Goal: Task Accomplishment & Management: Manage account settings

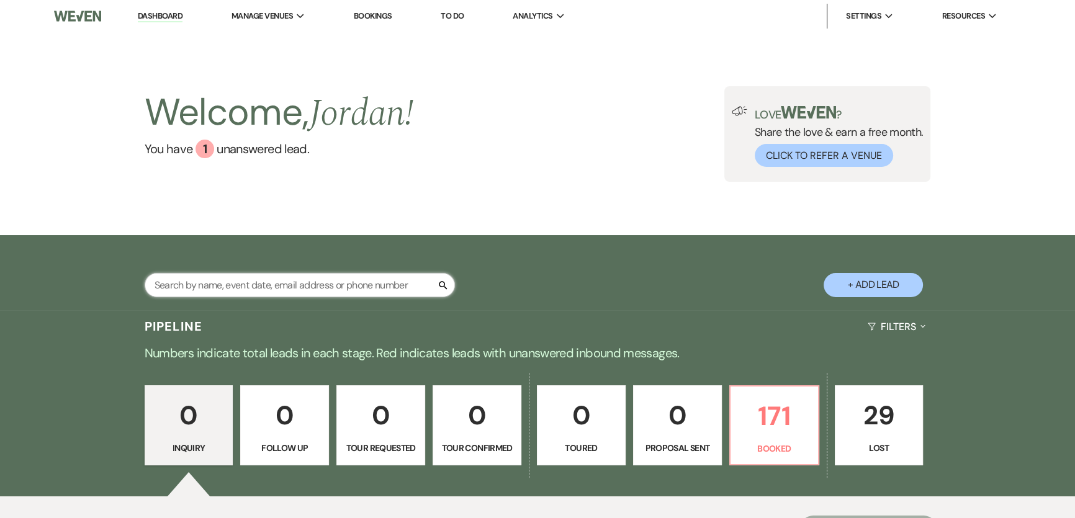
click at [349, 282] on input "text" at bounding box center [300, 285] width 310 height 24
type input "pri"
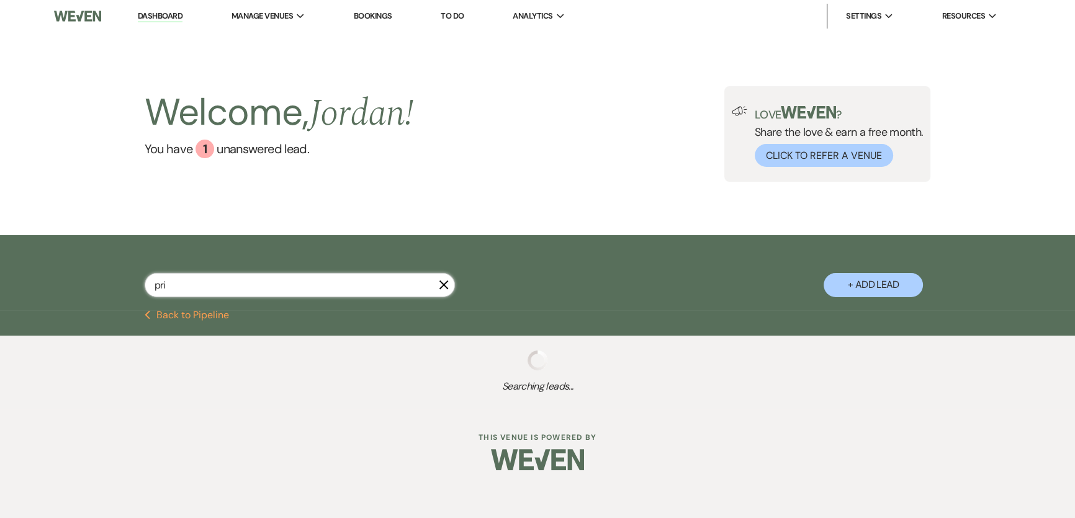
select select "8"
select select "1"
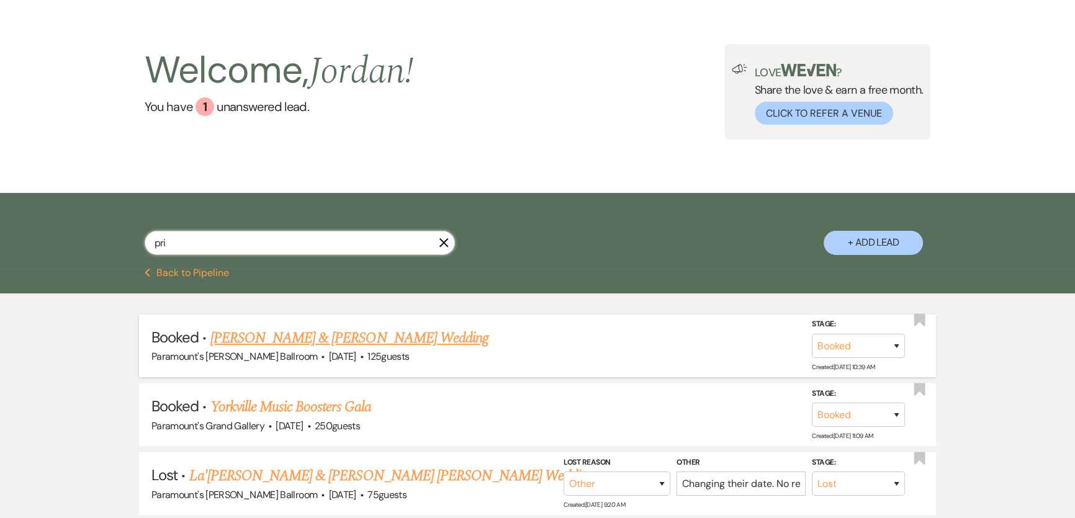
scroll to position [112, 0]
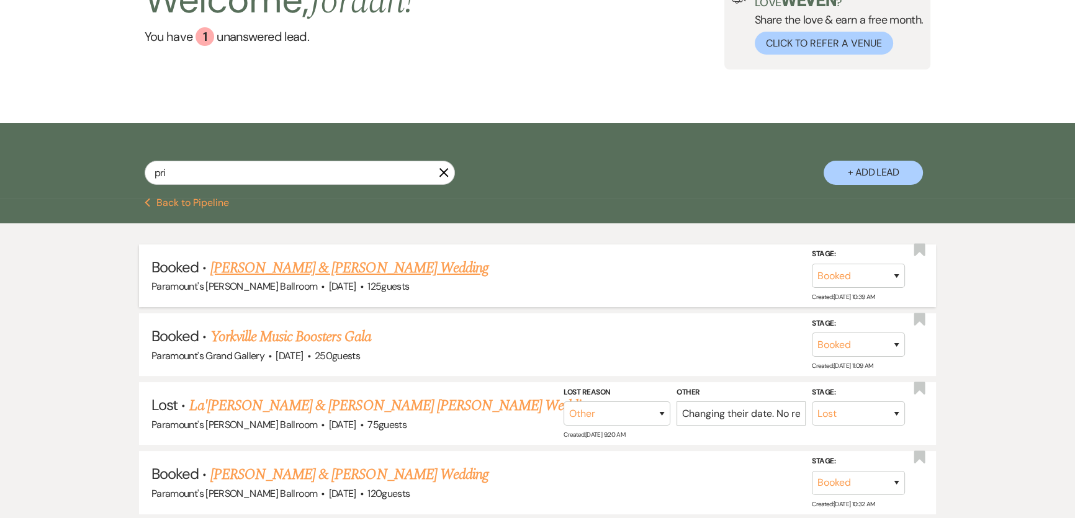
click at [358, 273] on link "[PERSON_NAME] & [PERSON_NAME] Wedding" at bounding box center [349, 268] width 278 height 22
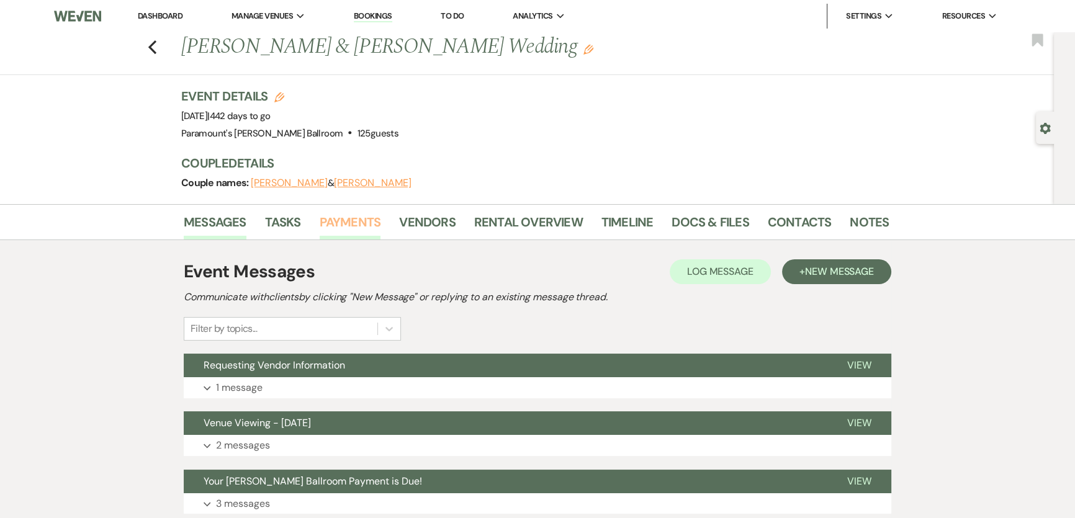
click at [368, 222] on link "Payments" at bounding box center [350, 225] width 61 height 27
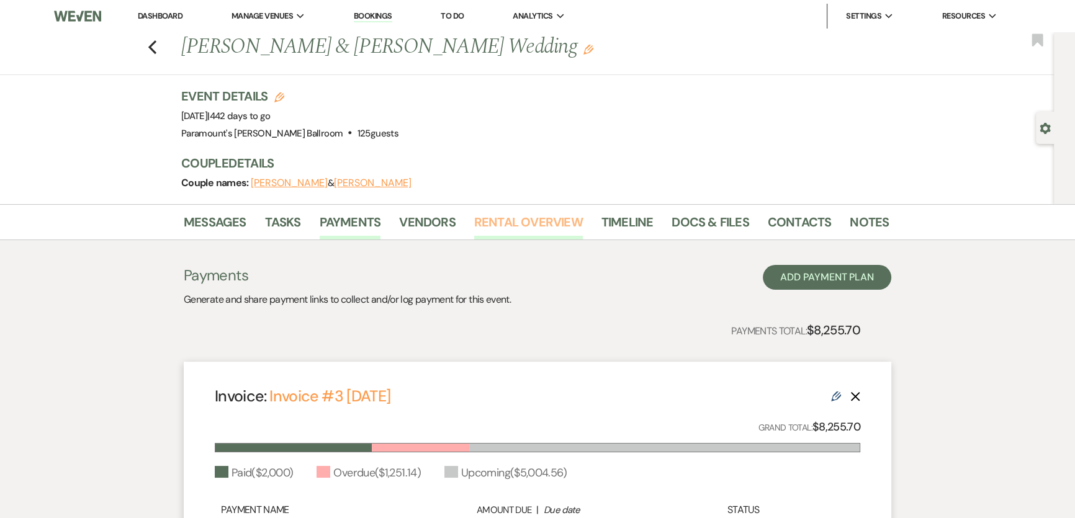
click at [546, 229] on link "Rental Overview" at bounding box center [528, 225] width 109 height 27
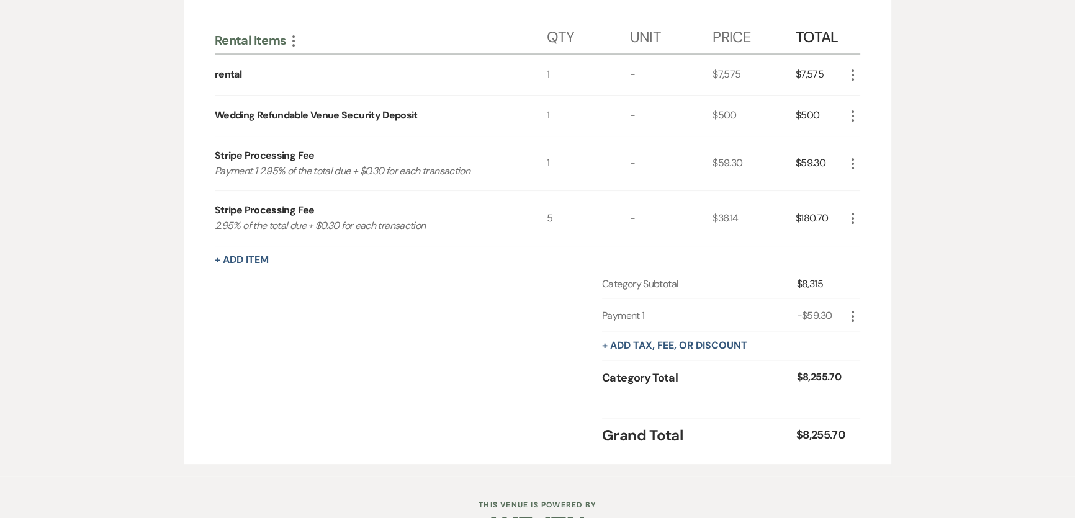
scroll to position [294, 0]
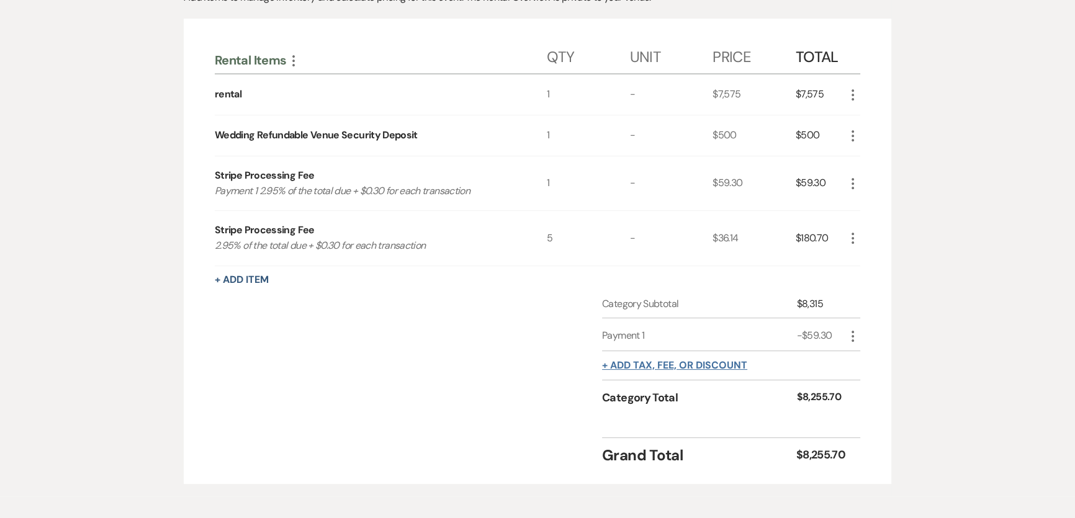
click at [648, 365] on button "+ Add tax, fee, or discount" at bounding box center [674, 366] width 145 height 10
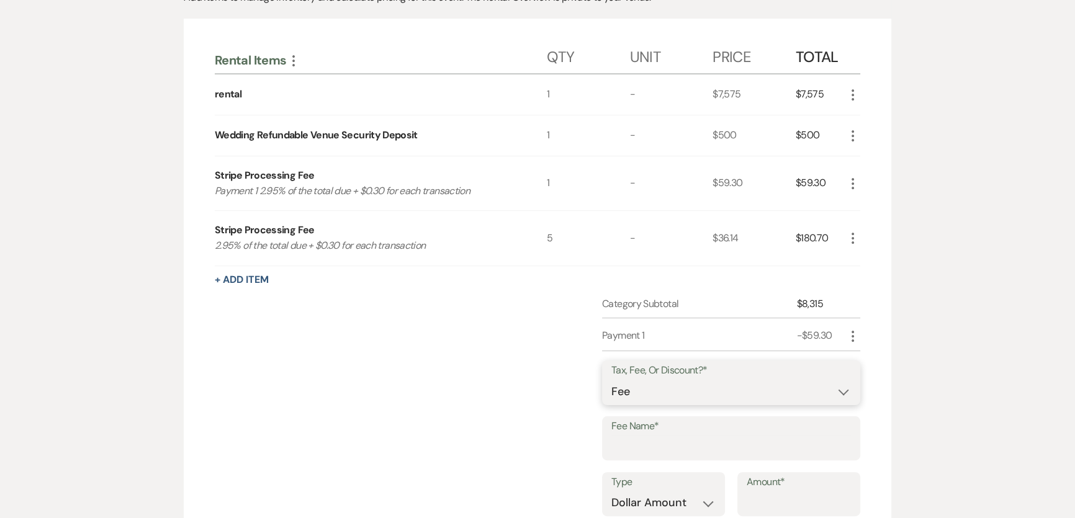
click at [658, 385] on select "Fee Discount Tax" at bounding box center [731, 392] width 240 height 24
select select "2"
click at [611, 380] on select "Fee Discount Tax" at bounding box center [731, 392] width 240 height 24
click at [662, 439] on input "Fee Name*" at bounding box center [731, 447] width 240 height 24
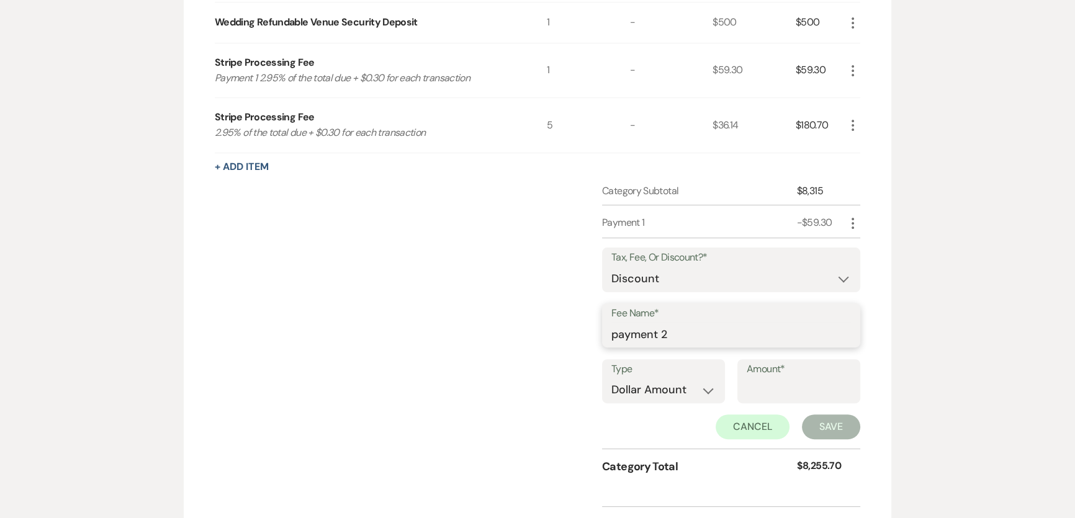
type input "payment 2"
click at [798, 389] on input "Amount*" at bounding box center [799, 390] width 104 height 24
type input "36.14"
click at [819, 422] on button "Save" at bounding box center [831, 427] width 58 height 25
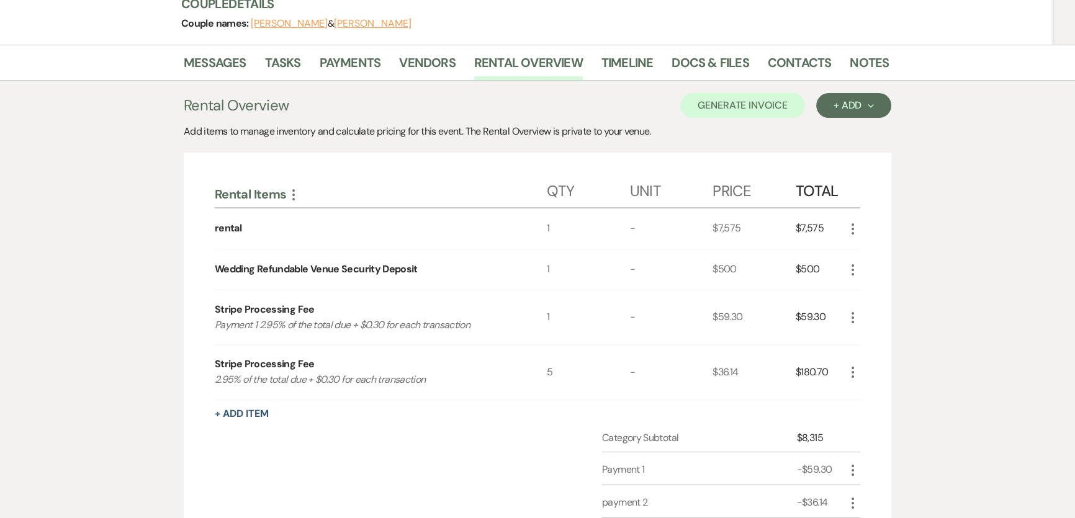
scroll to position [0, 0]
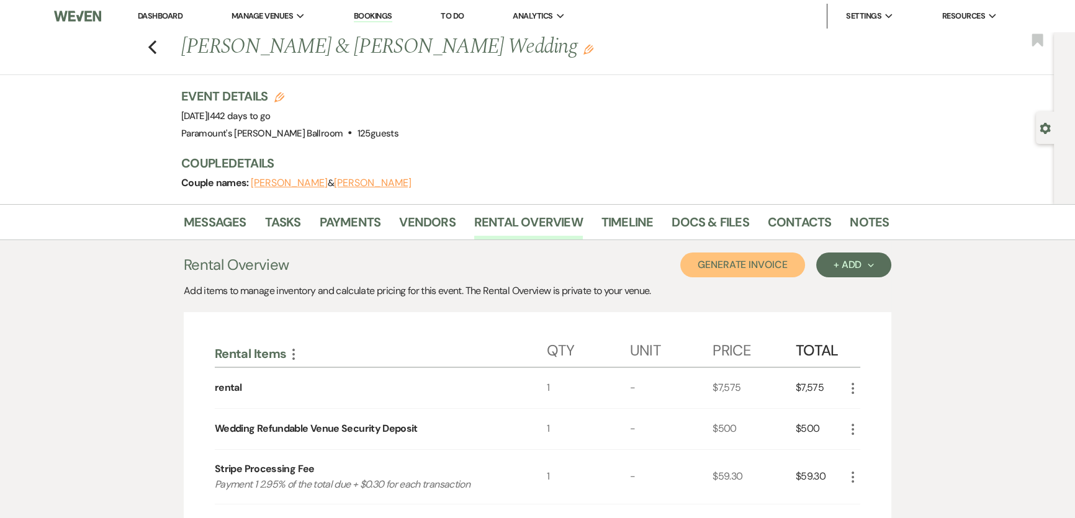
click at [782, 261] on button "Generate Invoice" at bounding box center [742, 265] width 125 height 25
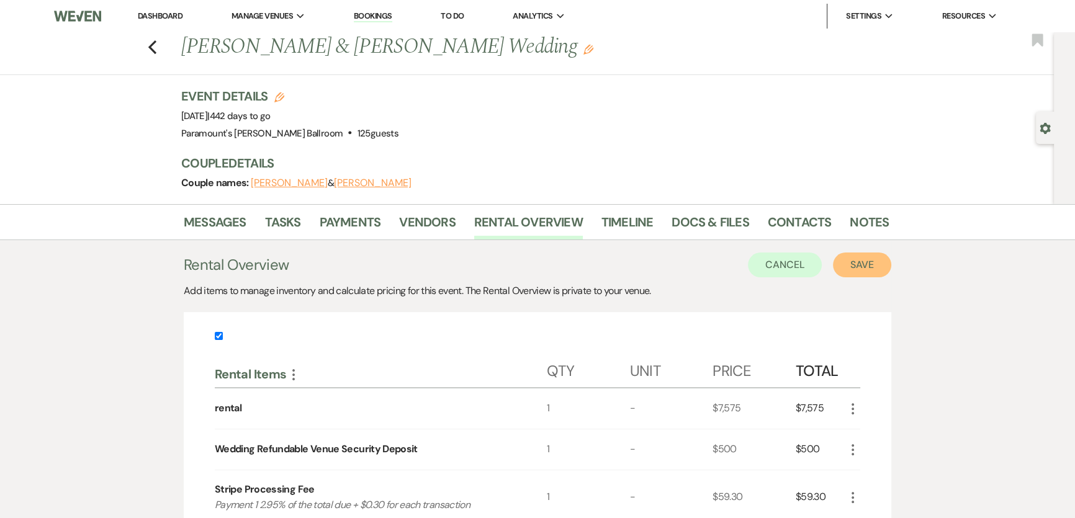
click at [862, 268] on button "Save" at bounding box center [862, 265] width 58 height 25
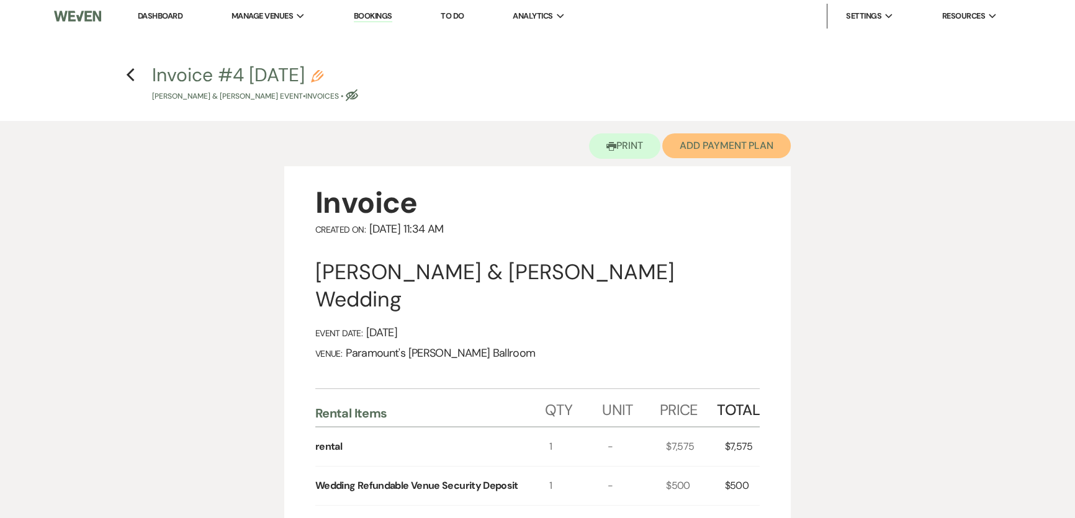
click at [714, 154] on button "Add Payment Plan" at bounding box center [726, 145] width 128 height 25
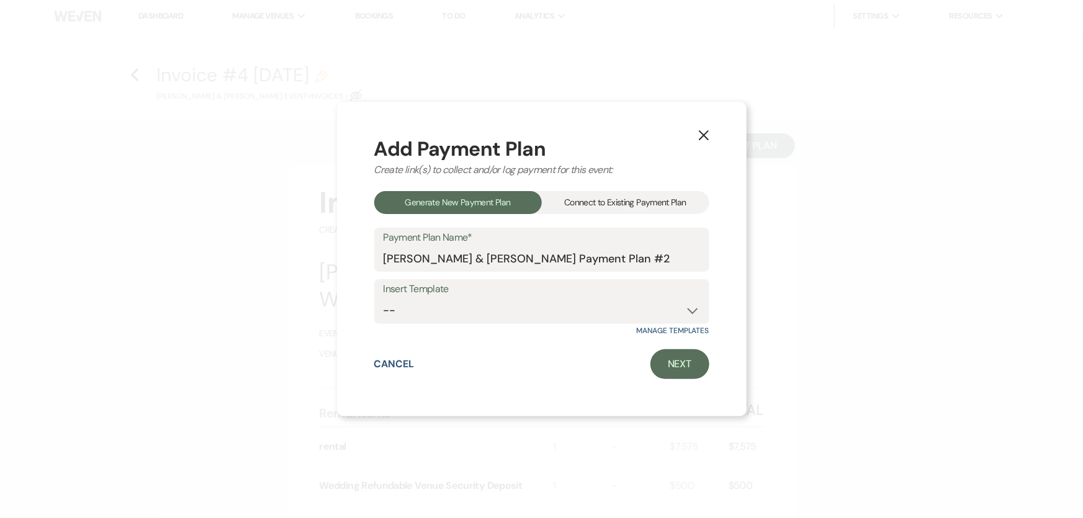
click at [583, 208] on div "Connect to Existing Payment Plan" at bounding box center [626, 202] width 168 height 23
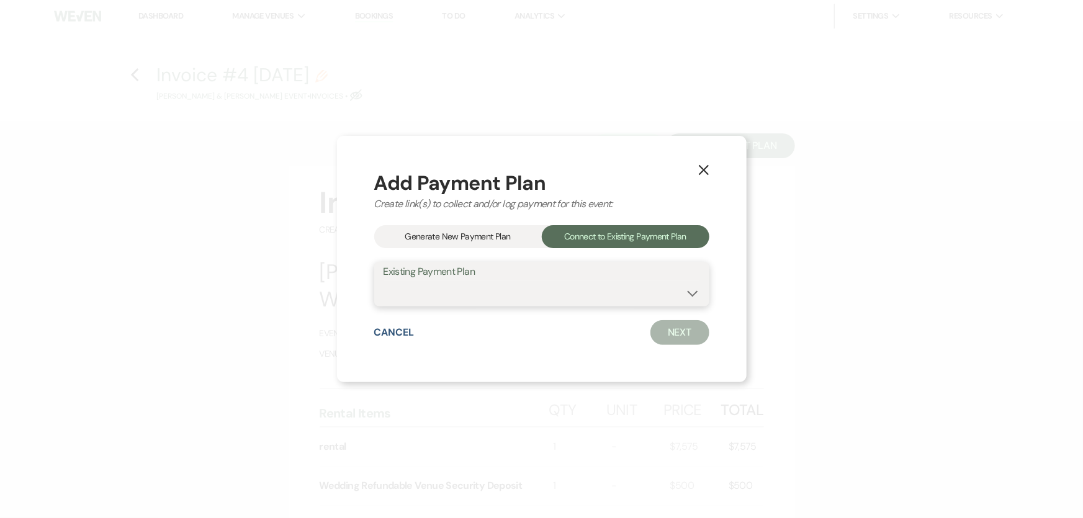
click at [567, 297] on select "[PERSON_NAME] & [PERSON_NAME] Payment Plan #1" at bounding box center [542, 293] width 317 height 24
select select "23487"
click at [384, 281] on select "[PERSON_NAME] & [PERSON_NAME] Payment Plan #1" at bounding box center [542, 293] width 317 height 24
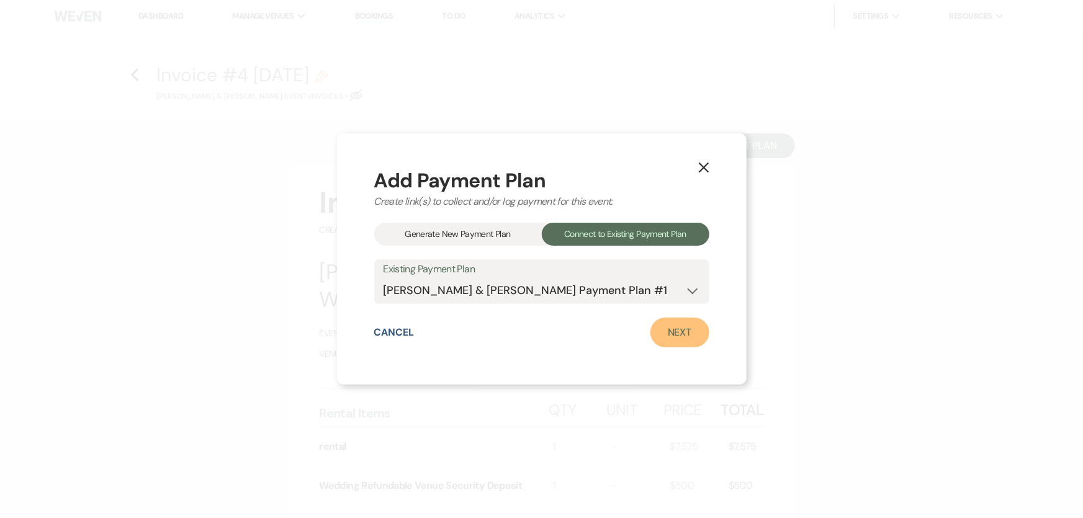
click at [660, 332] on link "Next" at bounding box center [680, 333] width 59 height 30
select select "29065"
select select "1"
select select "2"
select select "flat"
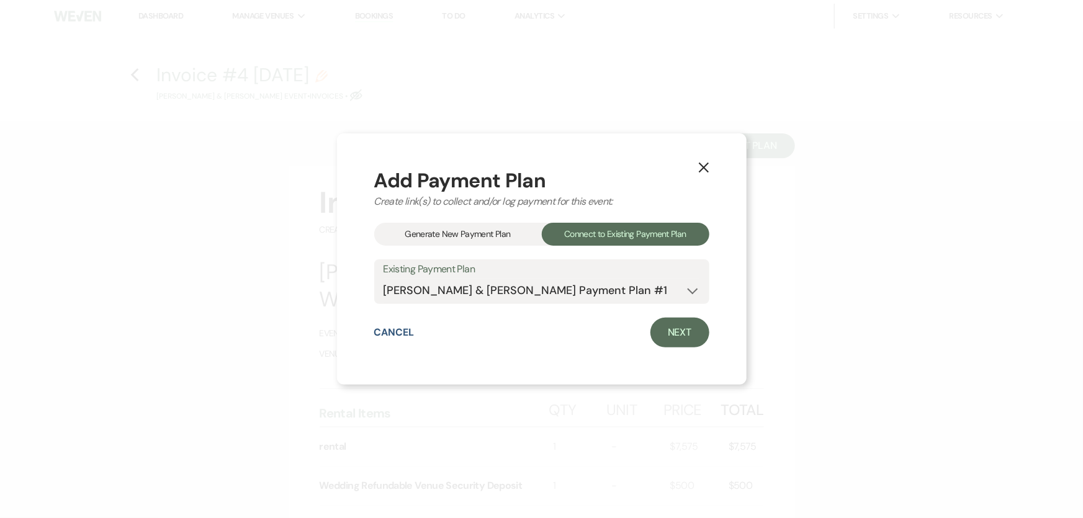
select select "2"
select select "flat"
select select "true"
select select "client"
select select "weeks"
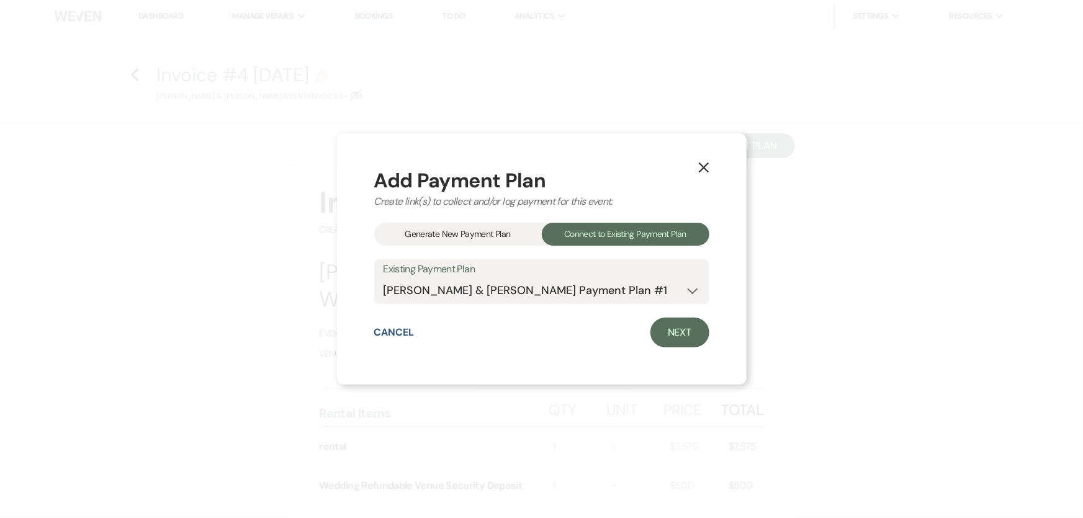
select select "2"
select select "flat"
select select "true"
select select "client"
select select "weeks"
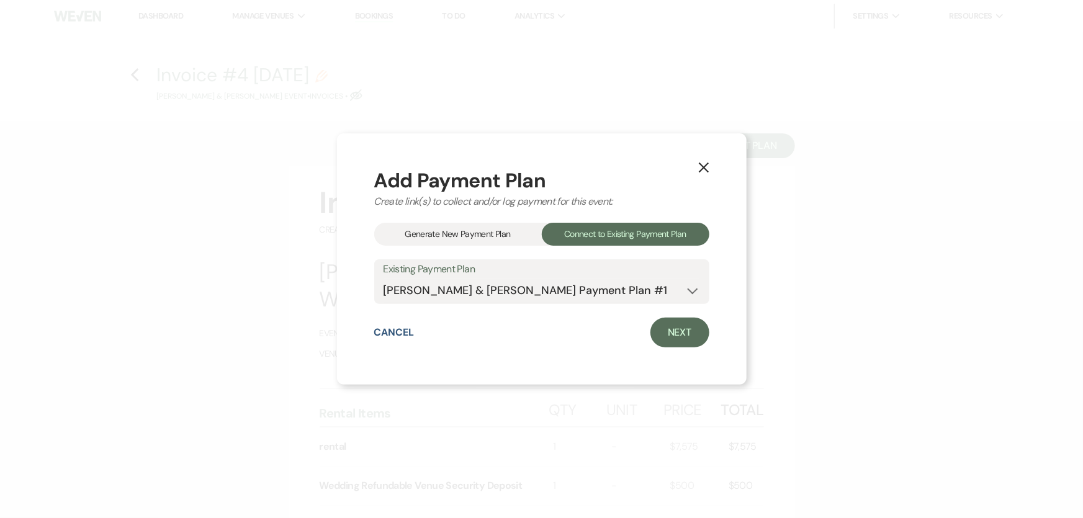
select select "2"
select select "flat"
select select "true"
select select "client"
select select "weeks"
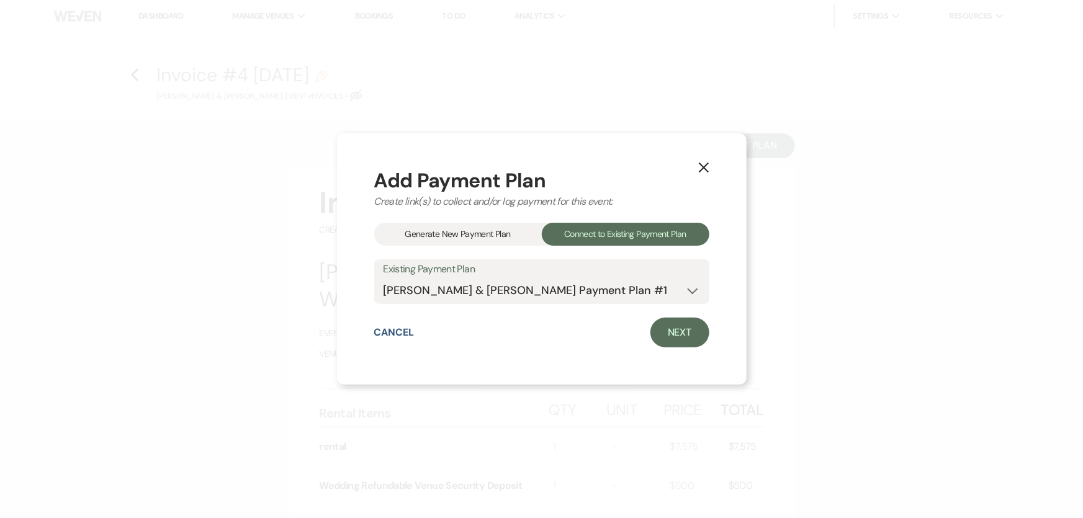
select select "2"
select select "flat"
select select "true"
select select "client"
select select "weeks"
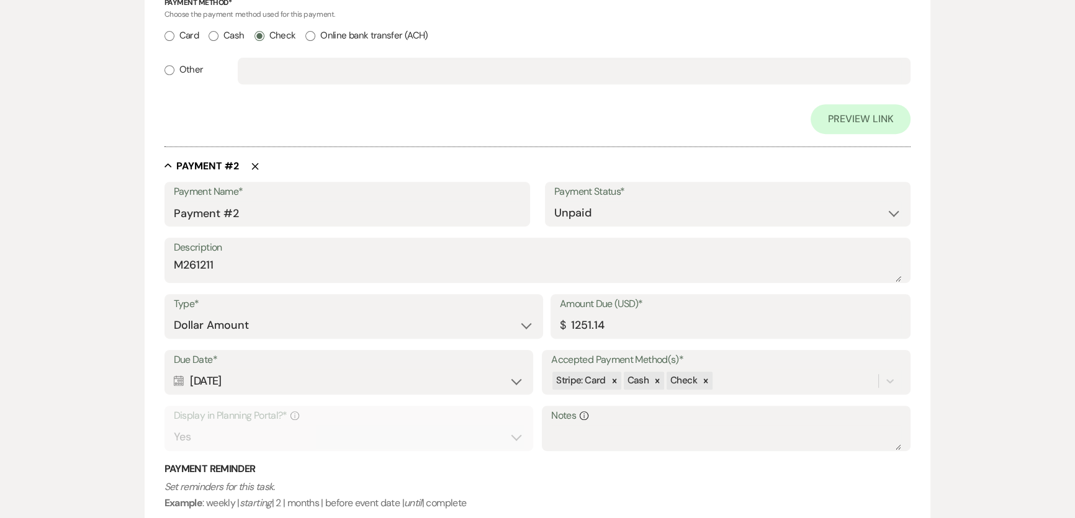
scroll to position [733, 0]
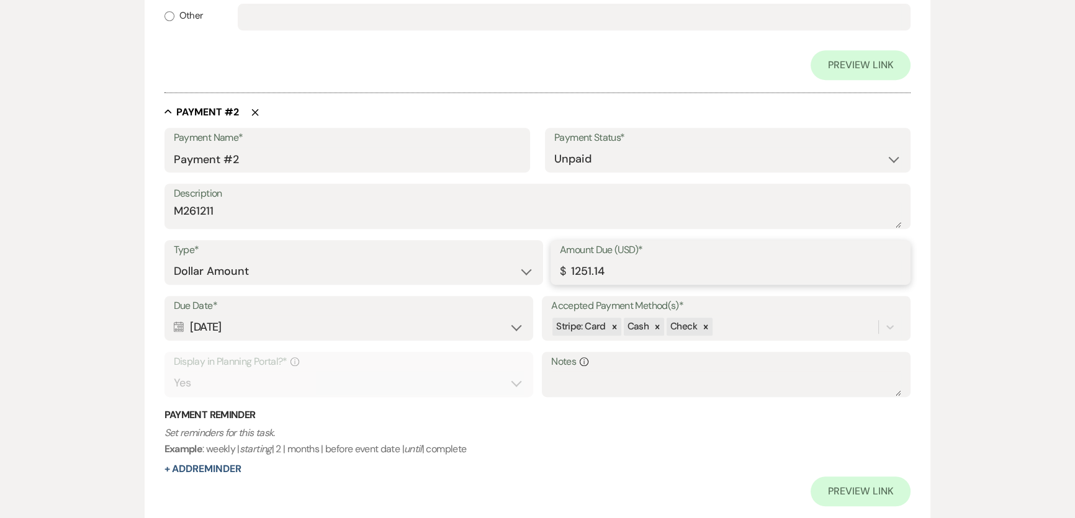
drag, startPoint x: 634, startPoint y: 267, endPoint x: 510, endPoint y: 266, distance: 124.8
click at [510, 266] on div "Type* Dollar Amount Percentage of Grand Total Amount Due (USD)* $ 1251.14" at bounding box center [537, 268] width 747 height 56
type input "1215.00"
click at [633, 163] on select "Paid Unpaid" at bounding box center [727, 159] width 347 height 24
select select "1"
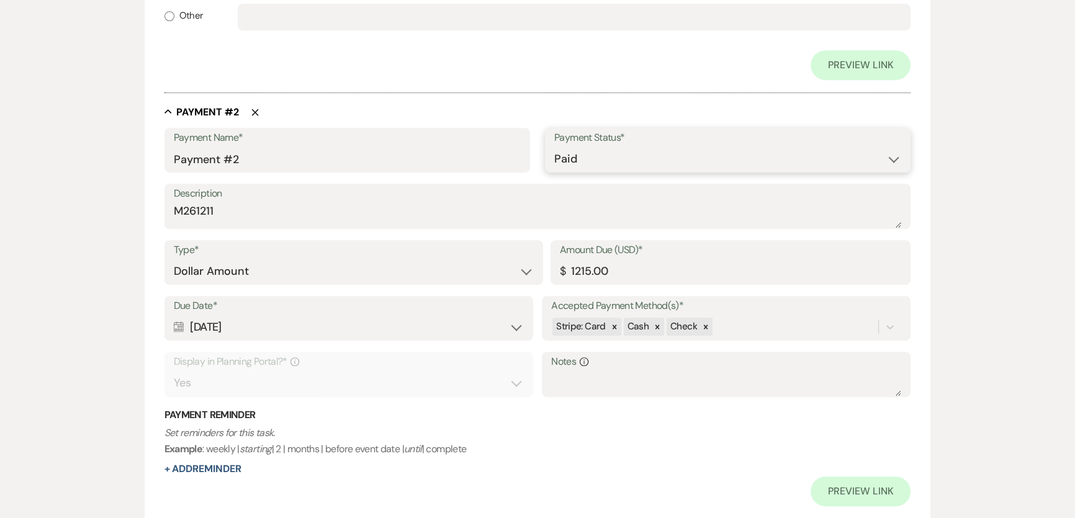
click at [554, 147] on select "Paid Unpaid" at bounding box center [727, 159] width 347 height 24
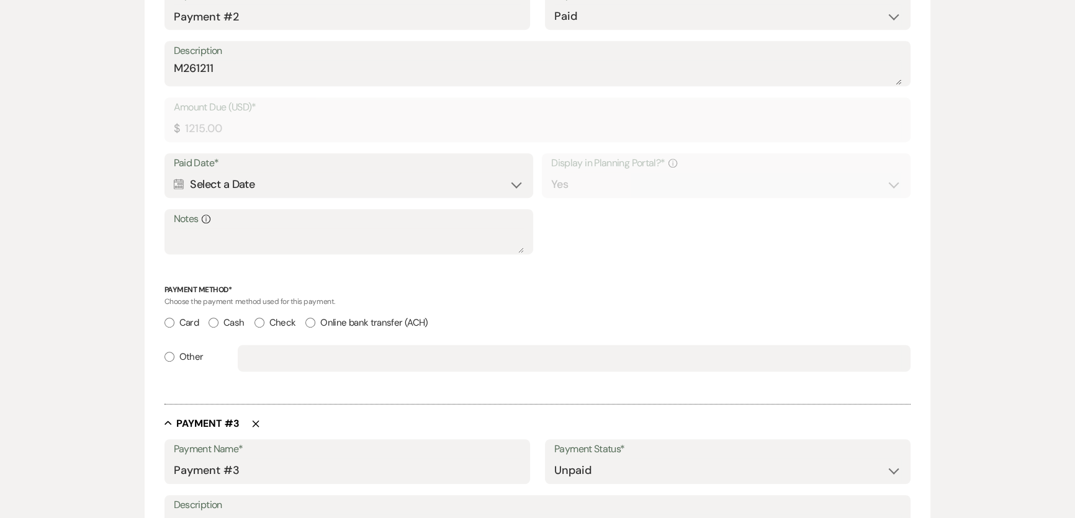
click at [267, 321] on label "Check" at bounding box center [276, 323] width 42 height 17
click at [264, 321] on input "Check" at bounding box center [260, 323] width 10 height 10
radio input "true"
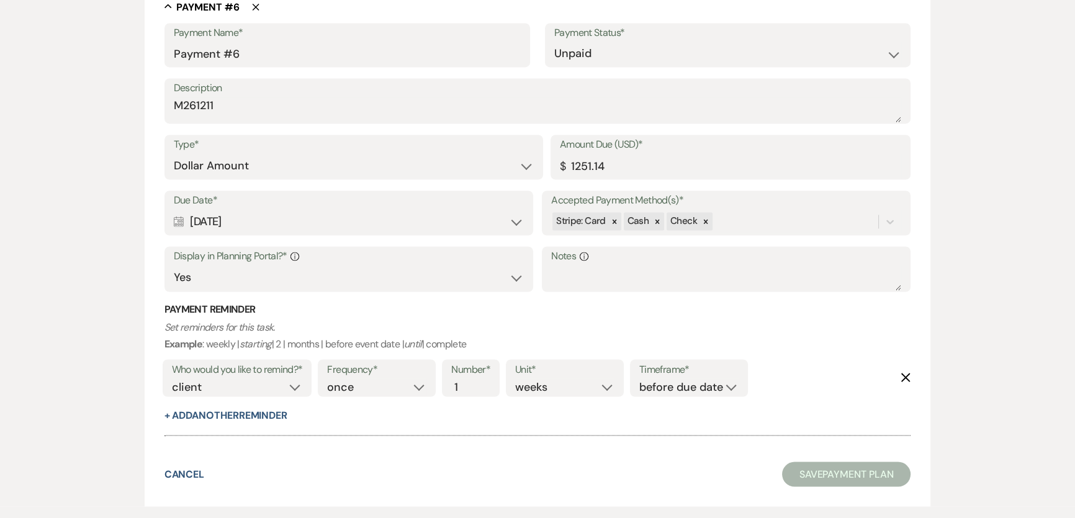
scroll to position [2672, 0]
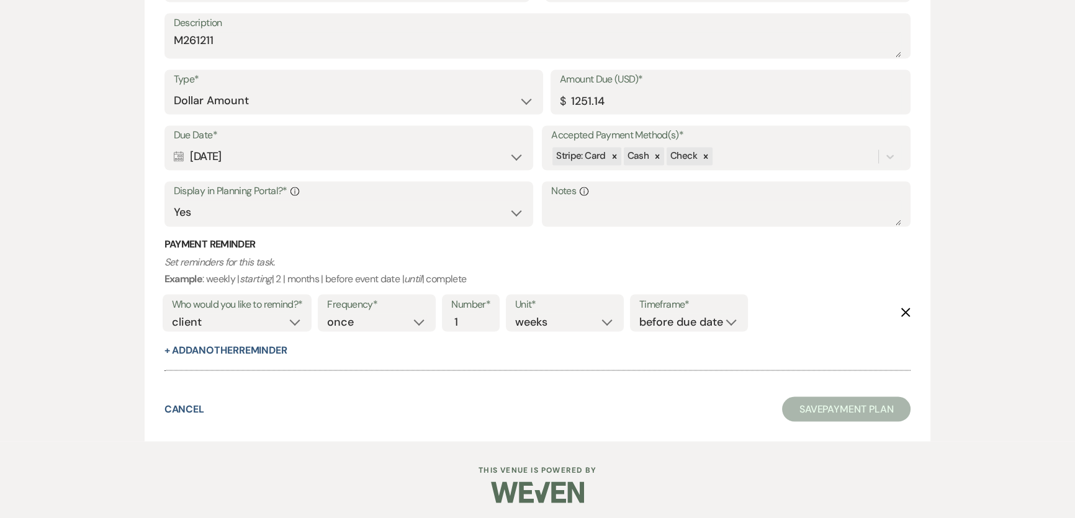
click at [561, 407] on div "Cancel Save Payment Plan" at bounding box center [537, 409] width 747 height 25
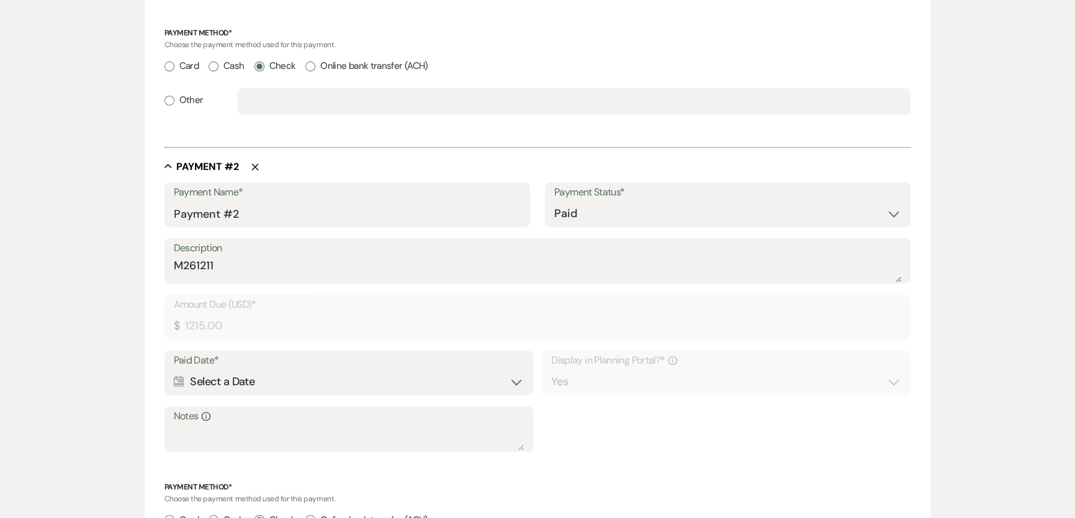
scroll to position [641, 0]
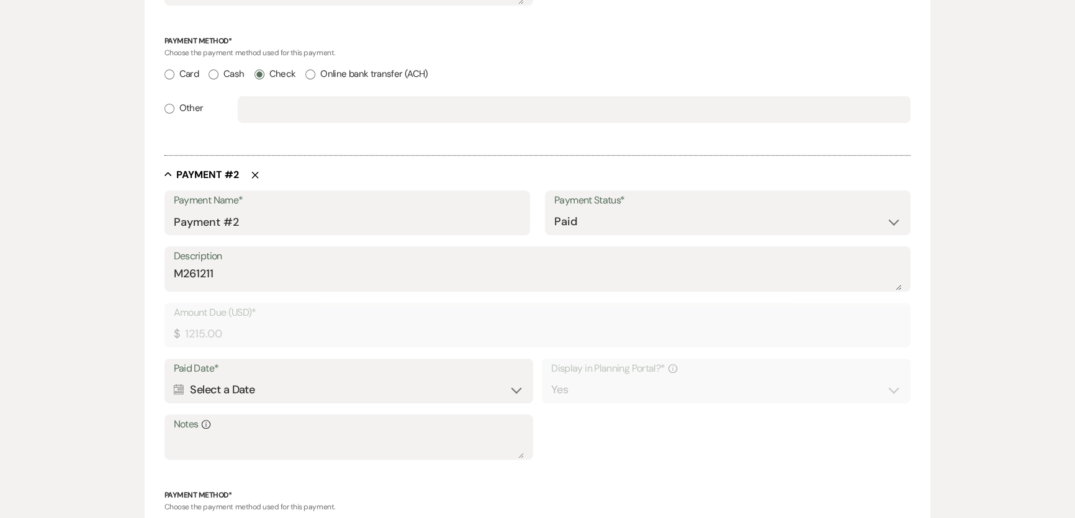
click at [290, 389] on div "Calendar Select a Date Expand" at bounding box center [349, 390] width 350 height 24
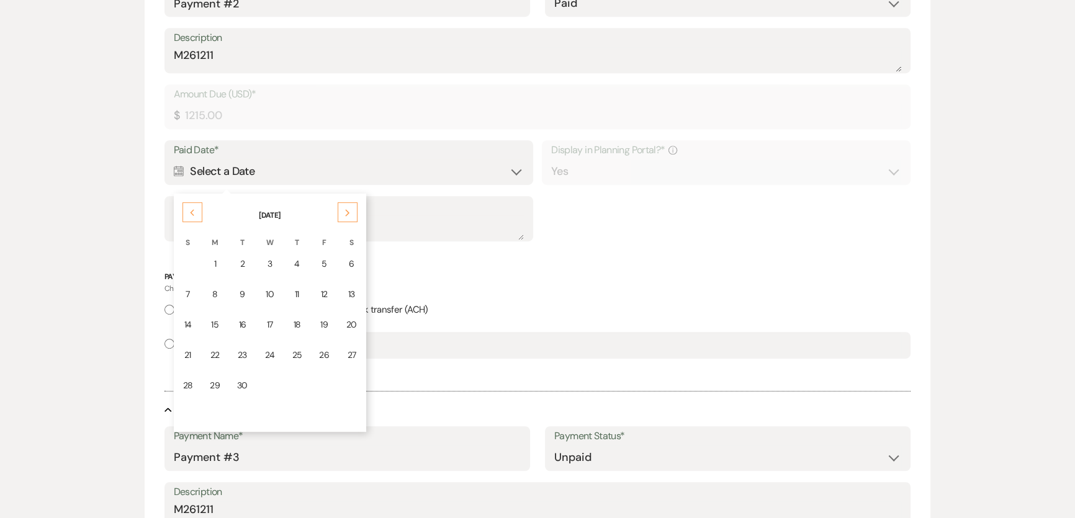
scroll to position [867, 0]
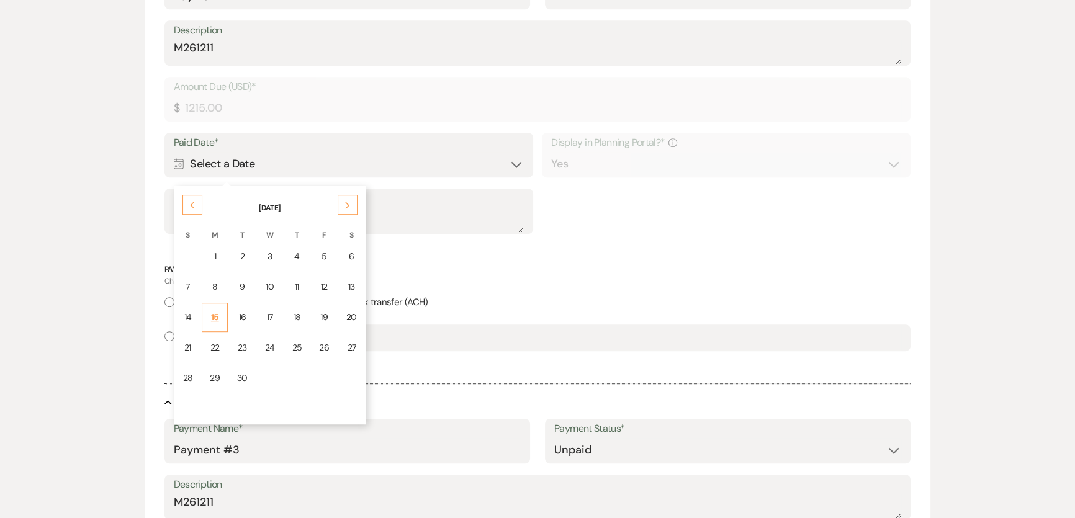
click at [207, 322] on td "15" at bounding box center [215, 317] width 26 height 29
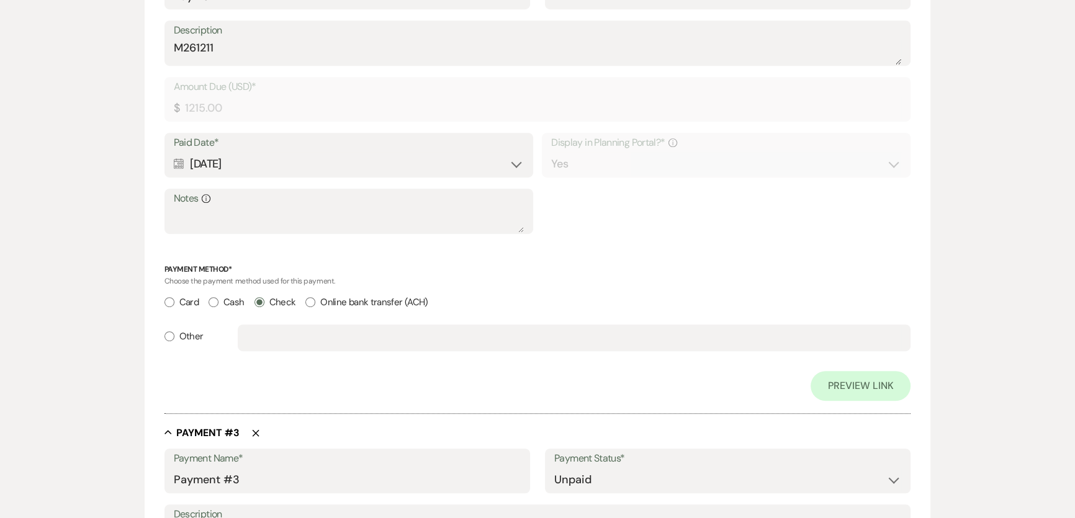
click at [626, 254] on div "Payment Name* Payment #2 Payment Status* Paid Unpaid Description M261211 Amount…" at bounding box center [537, 183] width 747 height 436
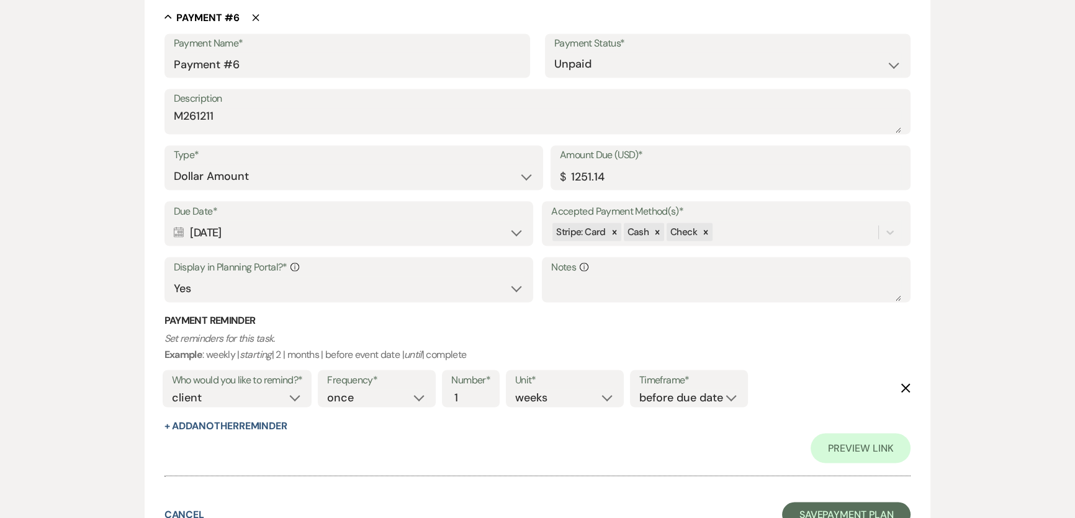
scroll to position [2851, 0]
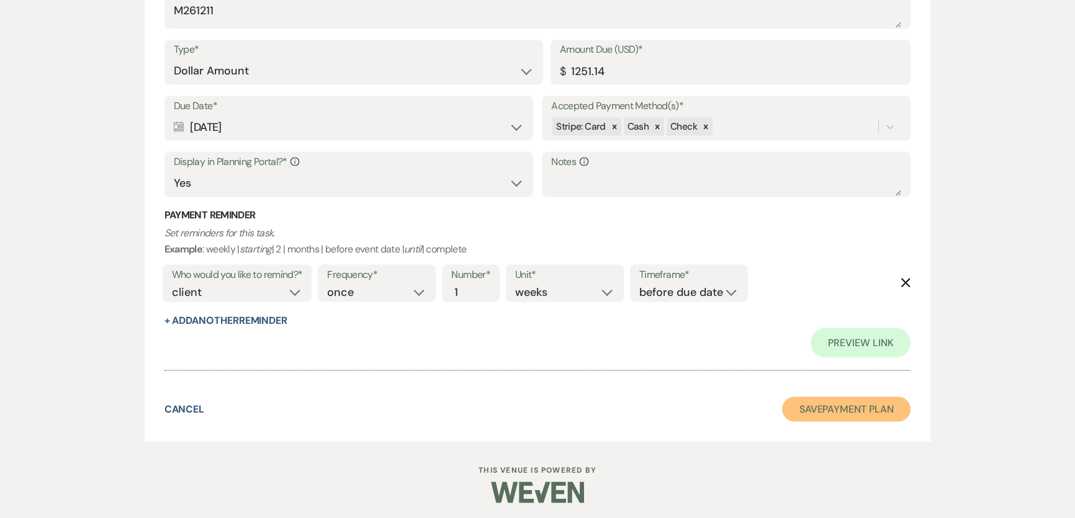
click at [809, 410] on button "Save Payment Plan" at bounding box center [846, 409] width 129 height 25
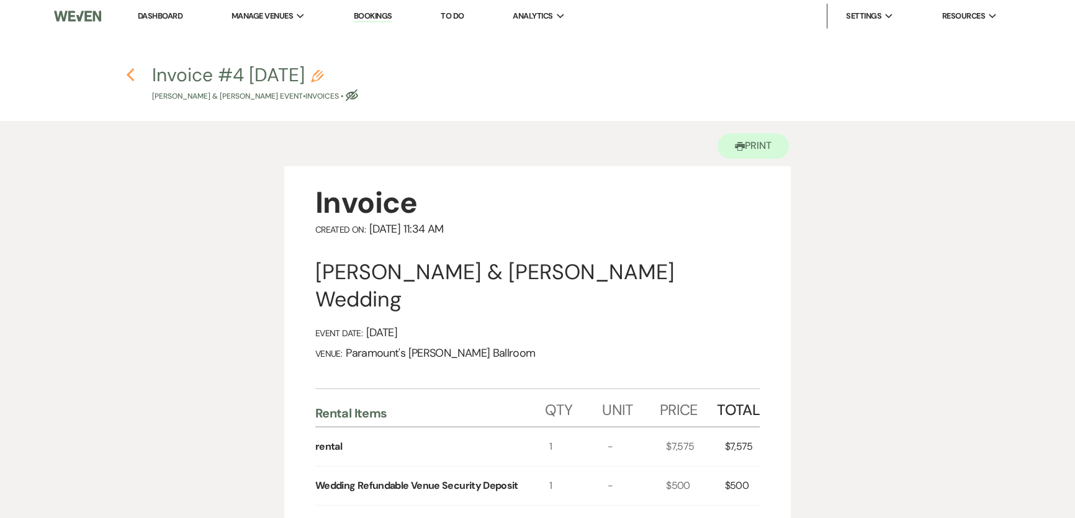
click at [127, 73] on icon "Previous" at bounding box center [130, 75] width 9 height 15
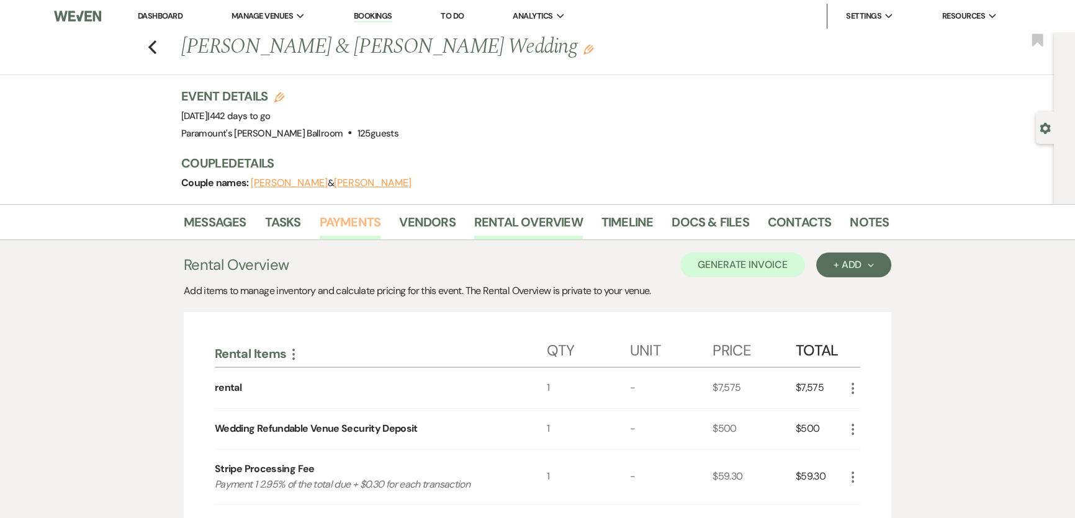
click at [354, 223] on link "Payments" at bounding box center [350, 225] width 61 height 27
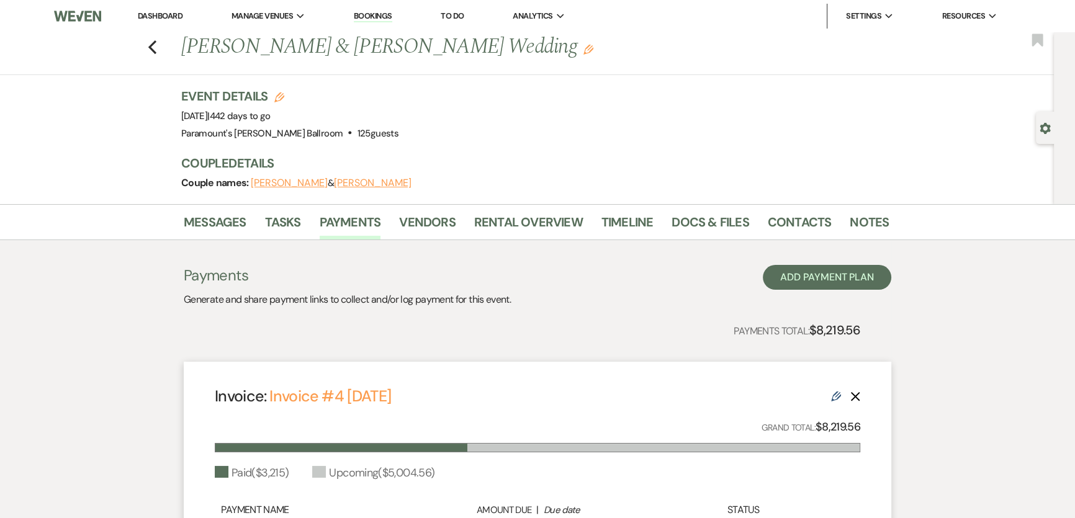
click at [150, 18] on link "Dashboard" at bounding box center [160, 16] width 45 height 11
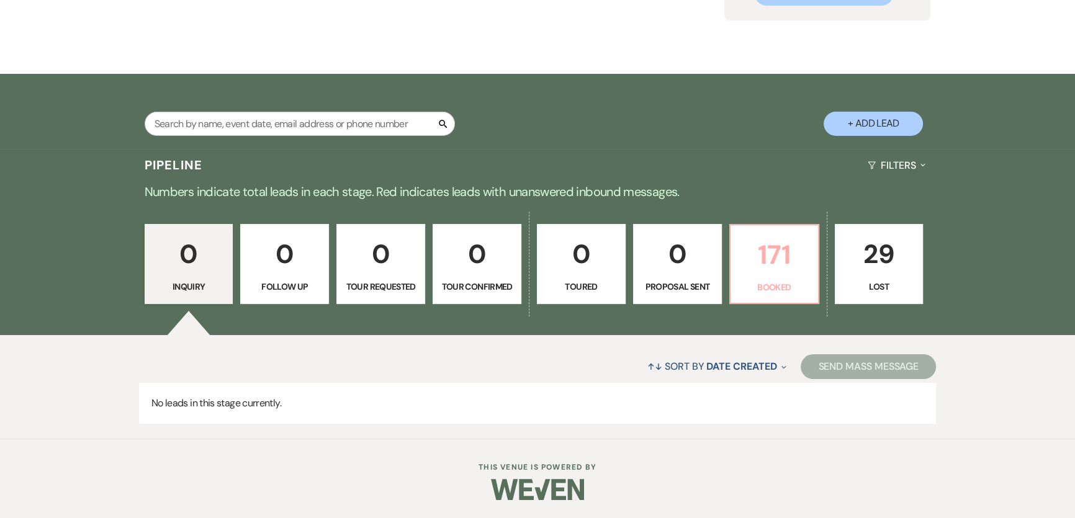
click at [762, 277] on link "171 Booked" at bounding box center [774, 264] width 90 height 81
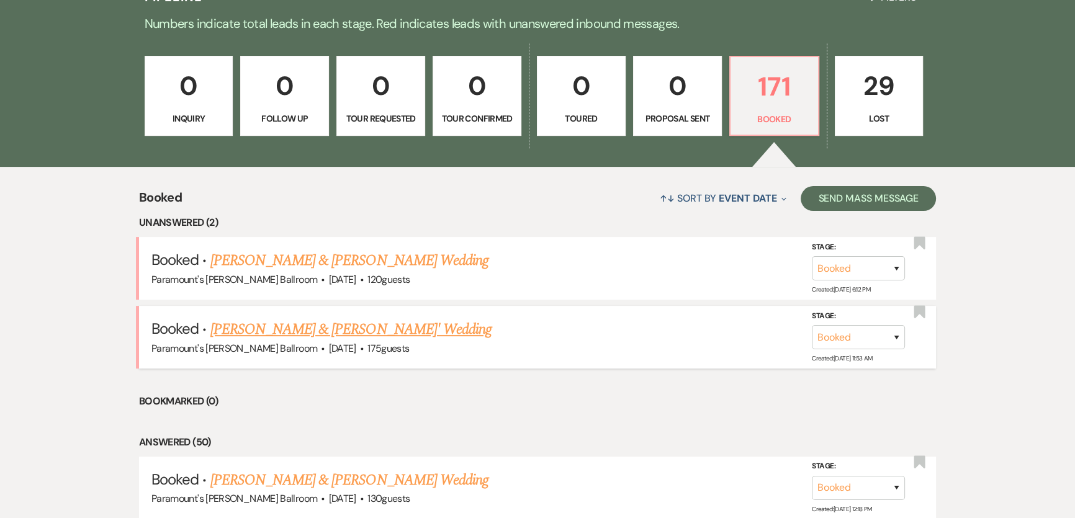
scroll to position [330, 0]
click at [464, 342] on li "Bookmarked (0)" at bounding box center [537, 401] width 797 height 16
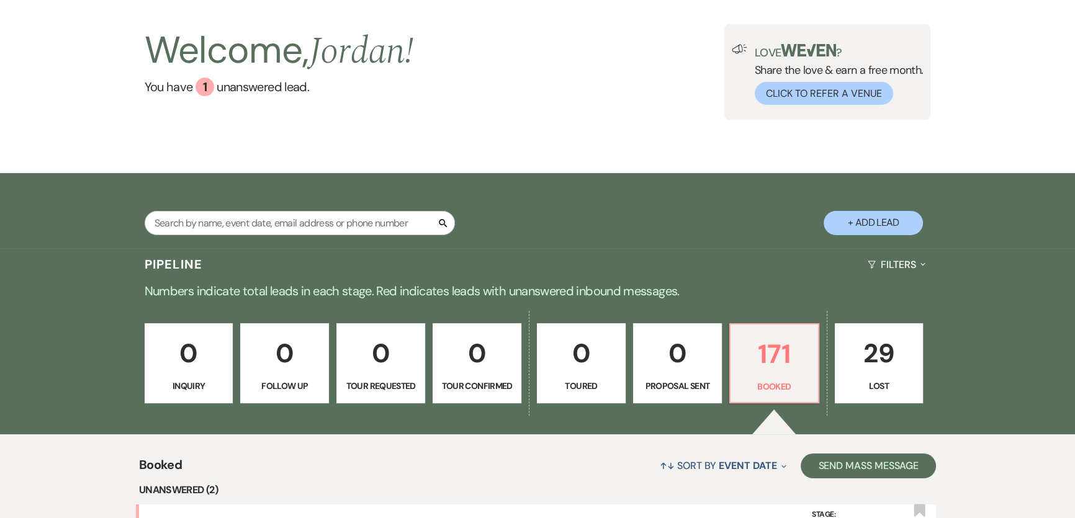
scroll to position [0, 0]
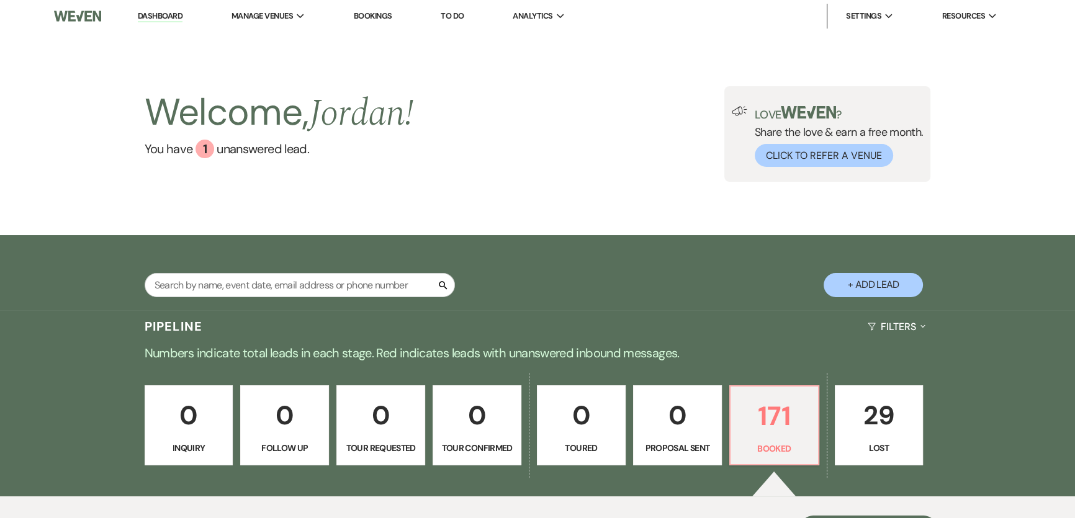
click at [153, 16] on link "Dashboard" at bounding box center [160, 17] width 45 height 12
